Goal: Information Seeking & Learning: Check status

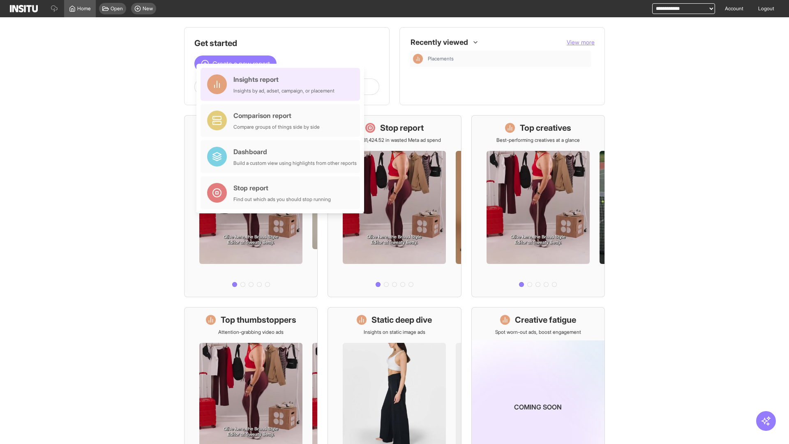
click at [282, 84] on div "Insights report Insights by ad, adset, campaign, or placement" at bounding box center [283, 84] width 101 height 20
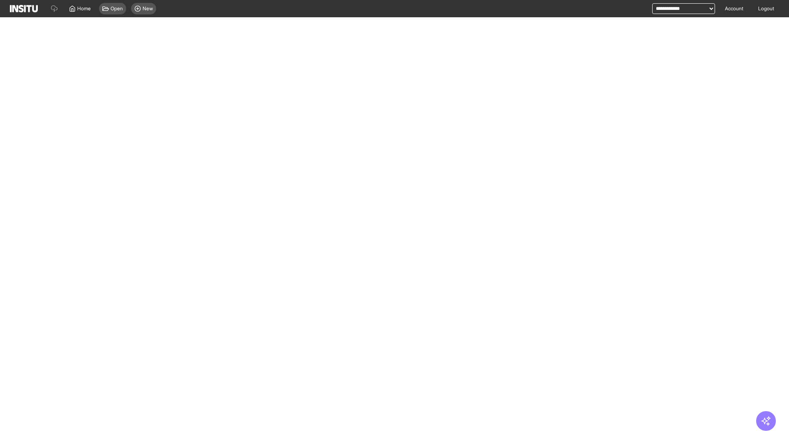
select select "**"
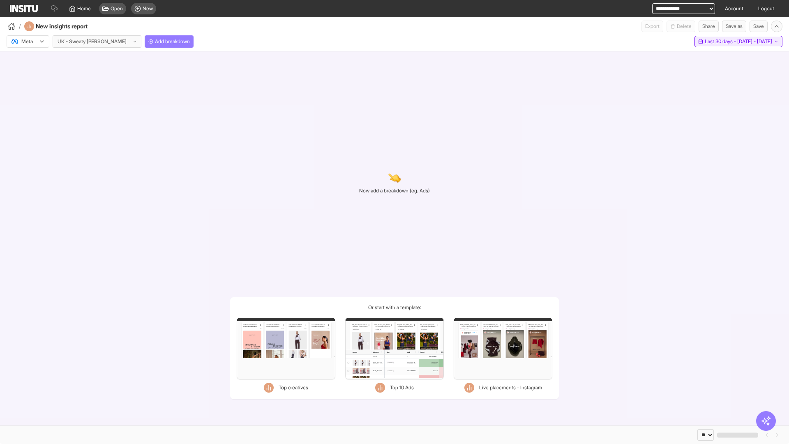
click at [721, 41] on span "Last 30 days - [DATE] - [DATE]" at bounding box center [738, 41] width 67 height 7
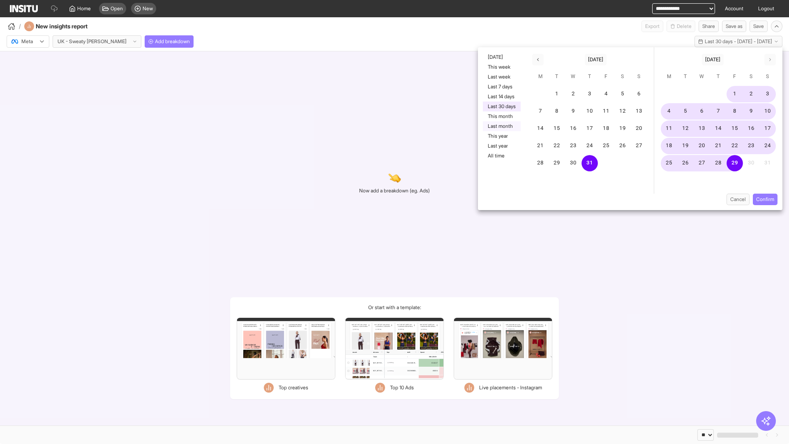
click at [501, 126] on button "Last month" at bounding box center [502, 126] width 38 height 10
